Goal: Transaction & Acquisition: Purchase product/service

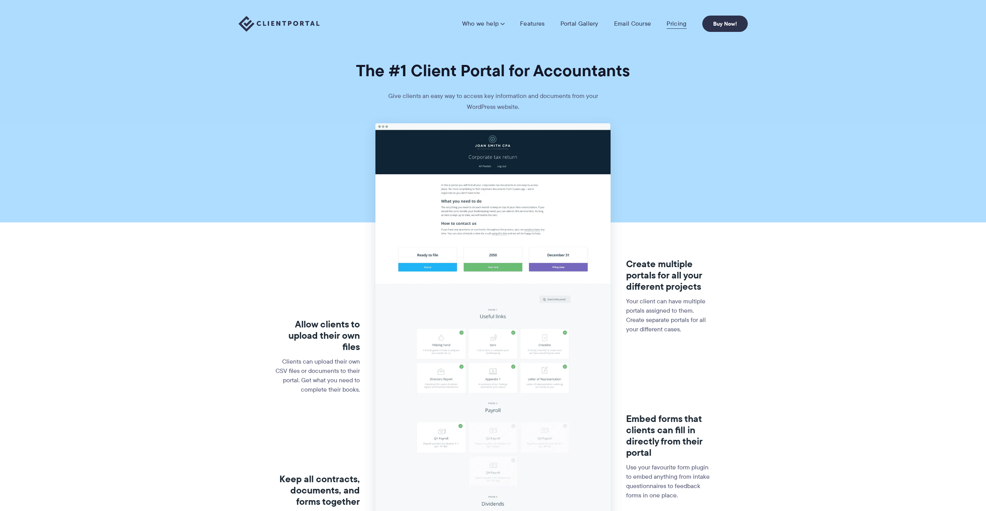
click at [681, 22] on link "Pricing" at bounding box center [677, 24] width 20 height 8
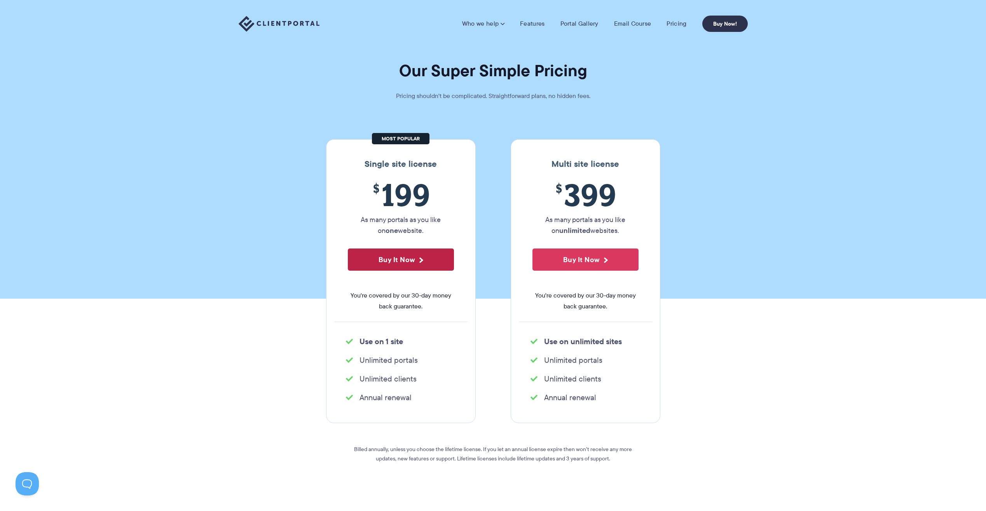
click at [421, 260] on button "Buy It Now" at bounding box center [401, 259] width 106 height 22
click at [532, 21] on link "Features" at bounding box center [532, 24] width 24 height 8
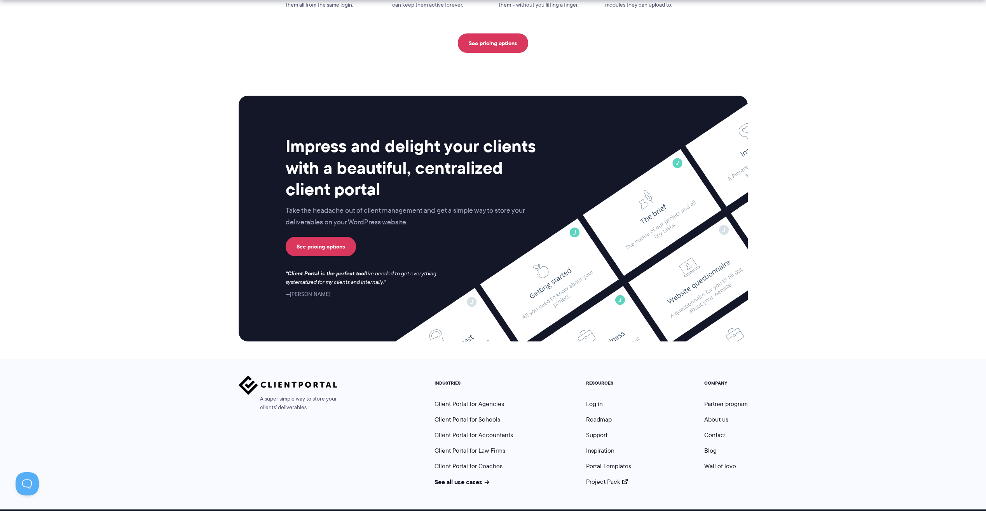
scroll to position [1894, 0]
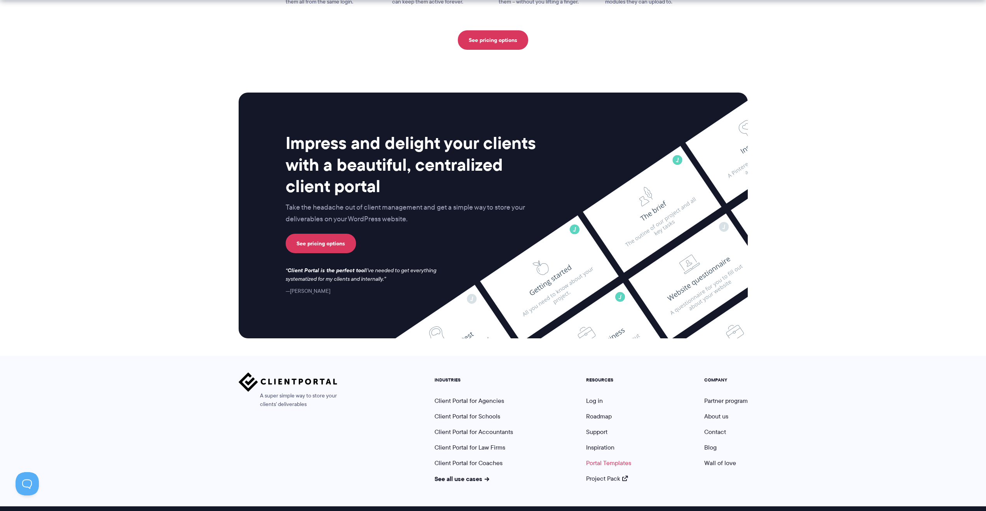
click at [613, 458] on link "Portal Templates" at bounding box center [608, 462] width 45 height 9
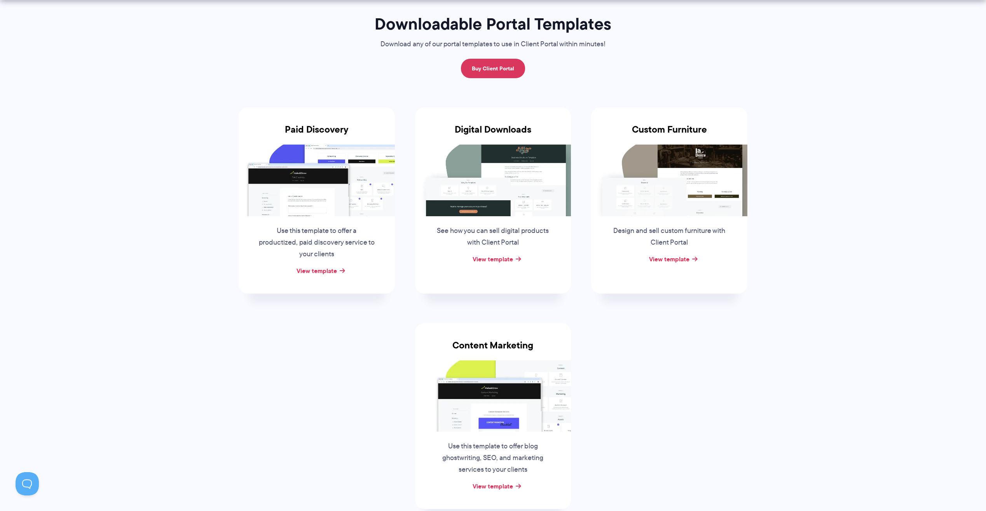
scroll to position [78, 0]
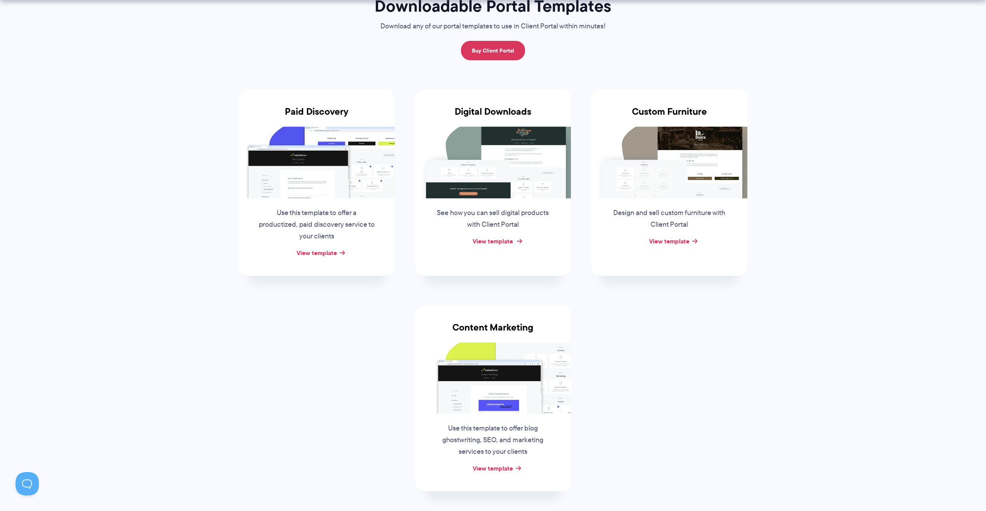
click at [486, 240] on link "View template" at bounding box center [493, 240] width 40 height 9
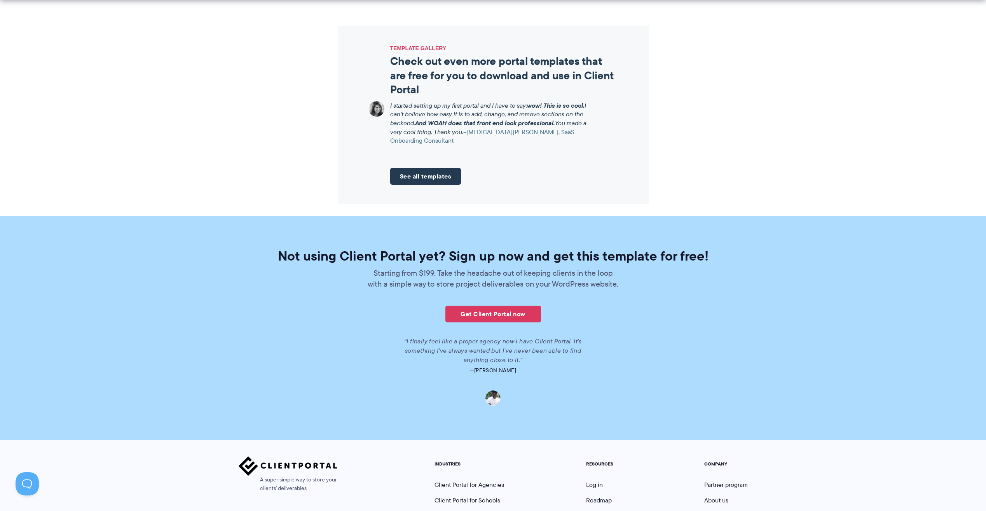
scroll to position [890, 0]
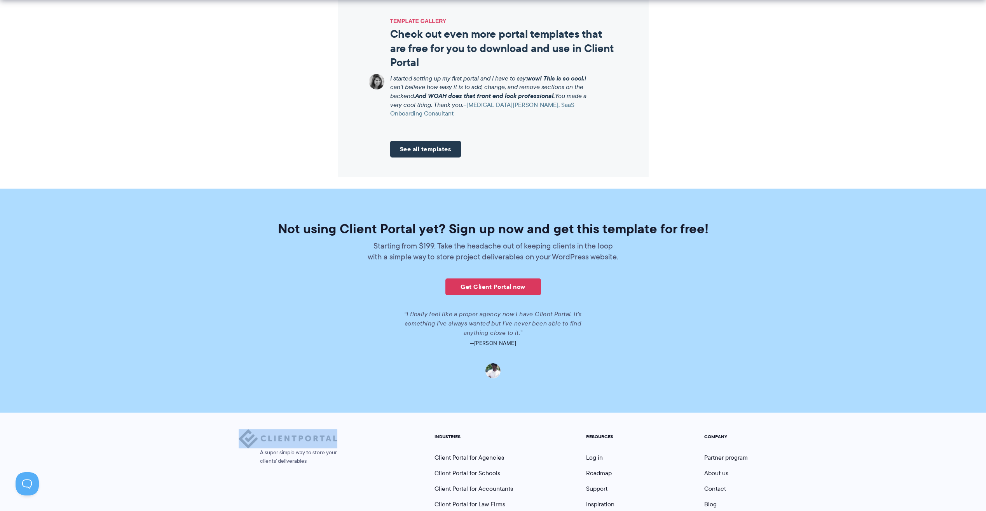
drag, startPoint x: 344, startPoint y: 362, endPoint x: 276, endPoint y: 361, distance: 68.8
click at [276, 429] on div "A super simple way to store your clients' deliverables INDUSTRIES Client Portal…" at bounding box center [493, 484] width 509 height 110
drag, startPoint x: 276, startPoint y: 361, endPoint x: 257, endPoint y: 432, distance: 73.2
click at [258, 432] on div "A super simple way to store your clients' deliverables" at bounding box center [288, 484] width 99 height 110
drag, startPoint x: 282, startPoint y: 497, endPoint x: 319, endPoint y: 500, distance: 36.7
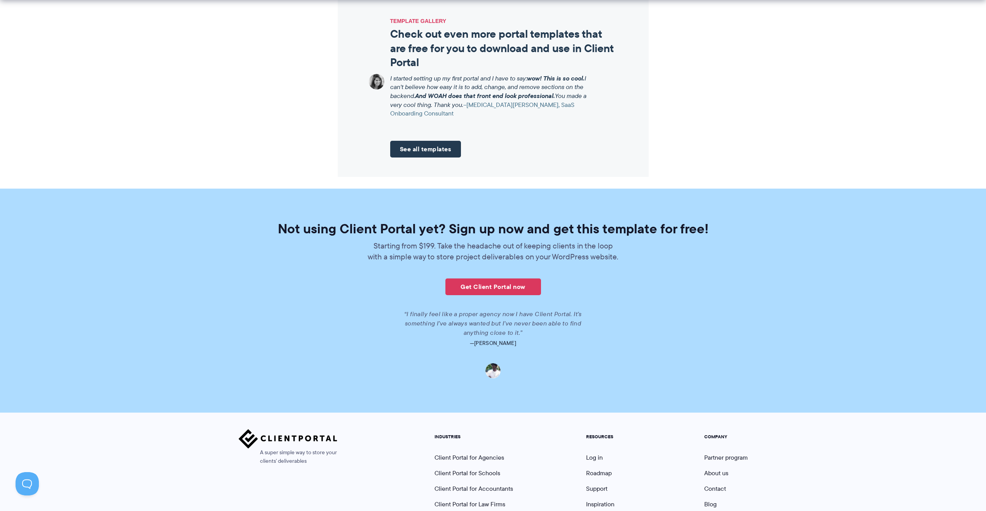
copy span "[PERSON_NAME] Consulting Ltd."
